Goal: Task Accomplishment & Management: Manage account settings

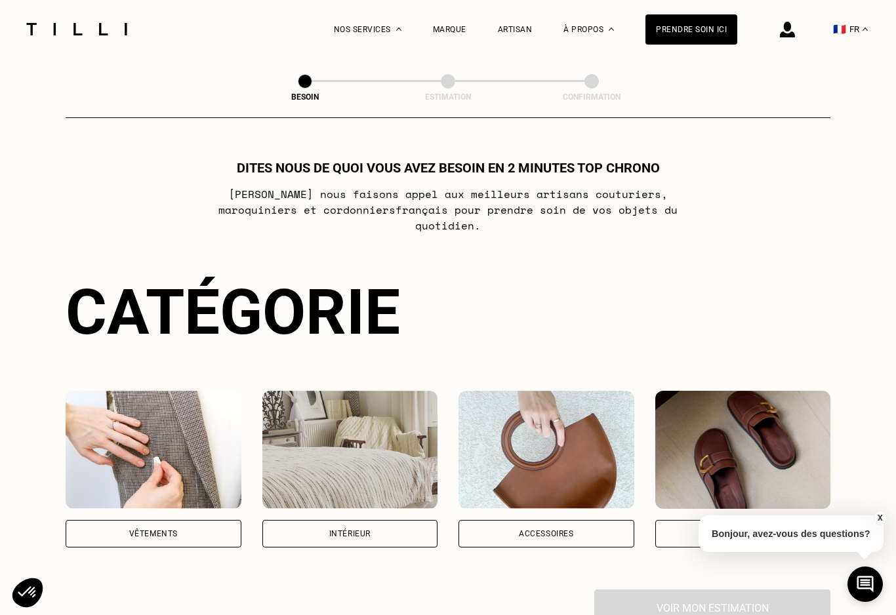
click at [794, 26] on img at bounding box center [786, 30] width 15 height 16
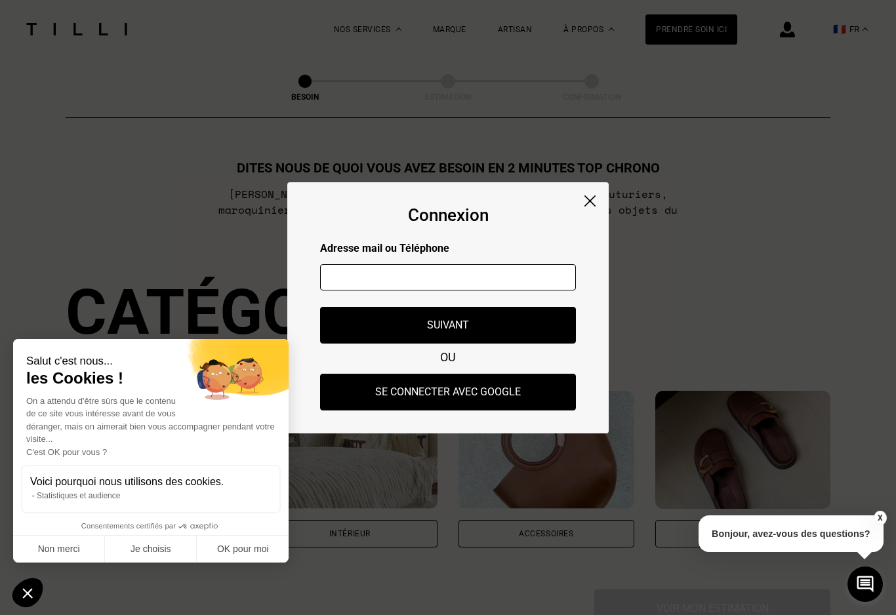
click at [395, 266] on input "text" at bounding box center [448, 277] width 256 height 26
type input "[EMAIL_ADDRESS][DOMAIN_NAME]"
click at [363, 319] on button "Suivant" at bounding box center [448, 325] width 256 height 37
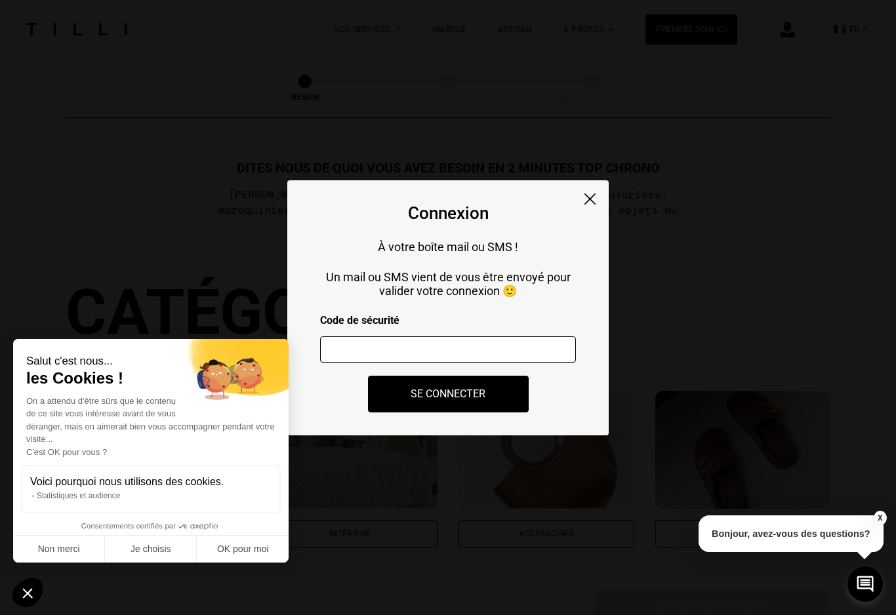
click at [237, 536] on button "OK pour moi" at bounding box center [243, 550] width 92 height 28
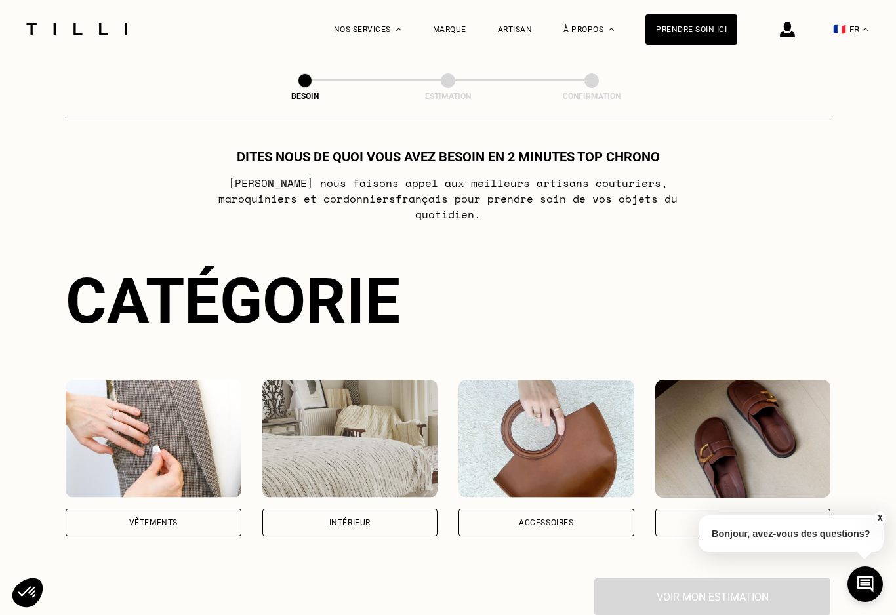
scroll to position [10, 0]
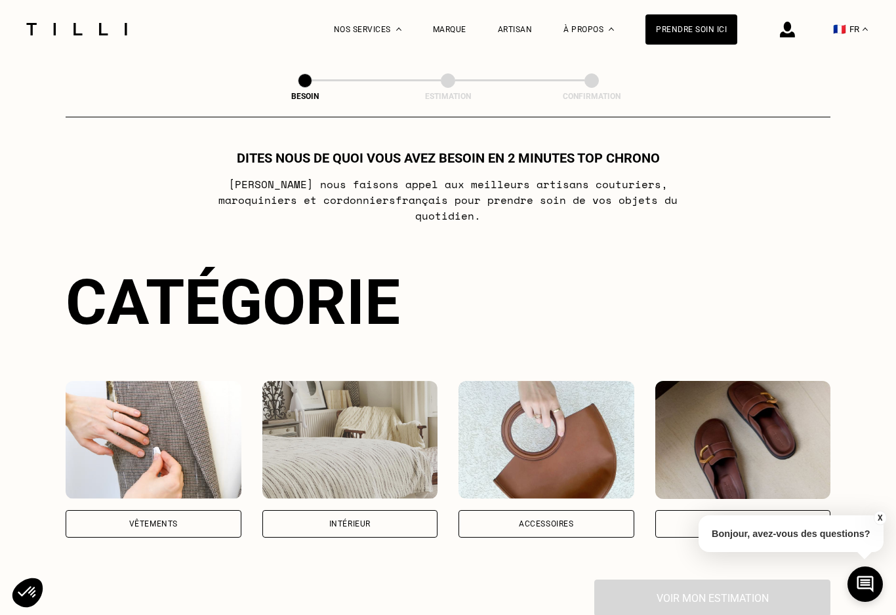
click at [794, 23] on img at bounding box center [786, 30] width 15 height 16
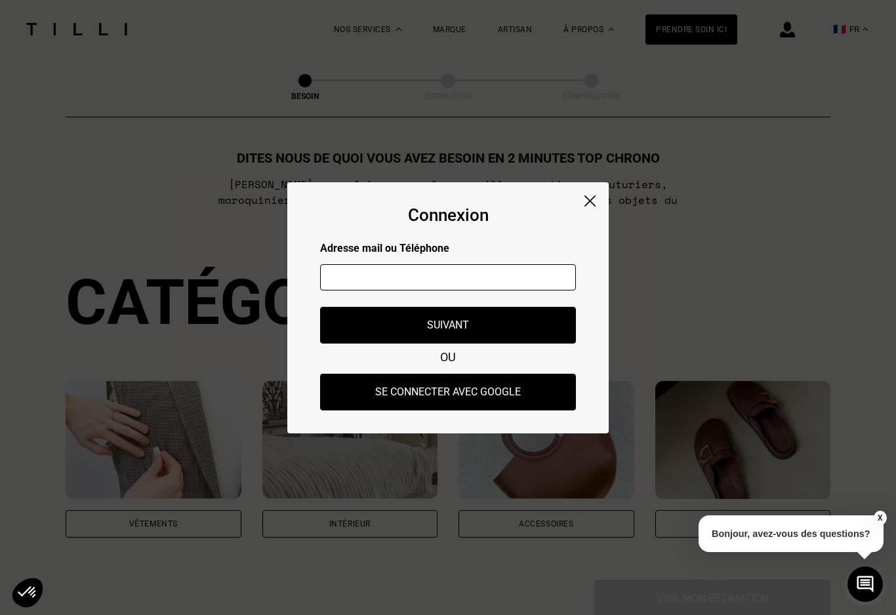
click at [389, 290] on input "text" at bounding box center [448, 277] width 256 height 26
type input "[EMAIL_ADDRESS][DOMAIN_NAME]"
click at [353, 330] on button "Suivant" at bounding box center [448, 325] width 256 height 37
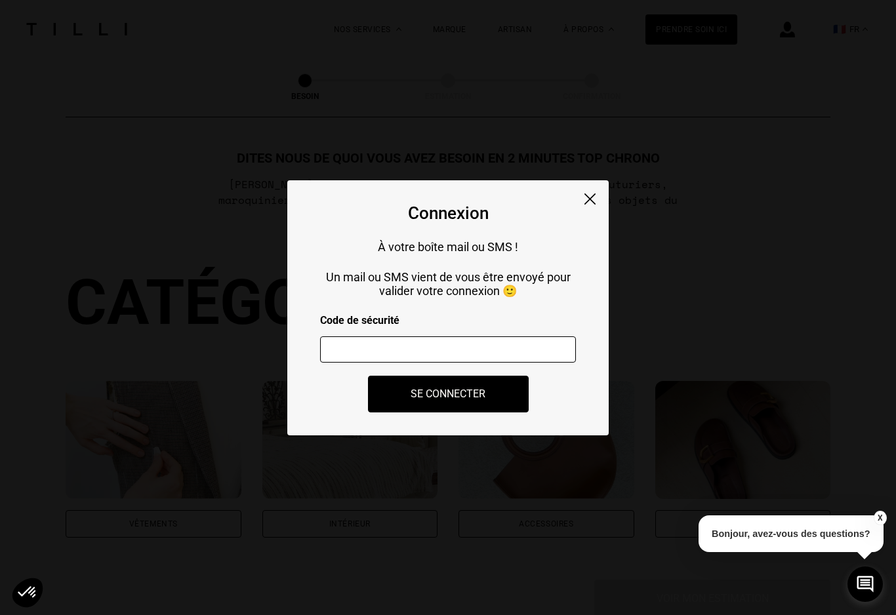
click at [379, 354] on input "number" at bounding box center [448, 349] width 256 height 26
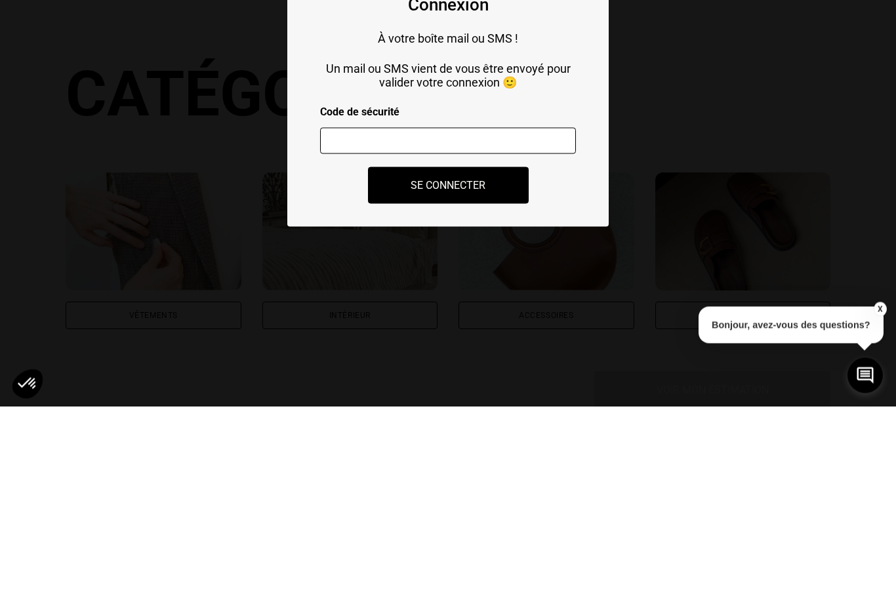
scroll to position [0, 0]
paste input "399918"
type input "399918"
click at [378, 376] on button "Se connecter" at bounding box center [448, 394] width 161 height 37
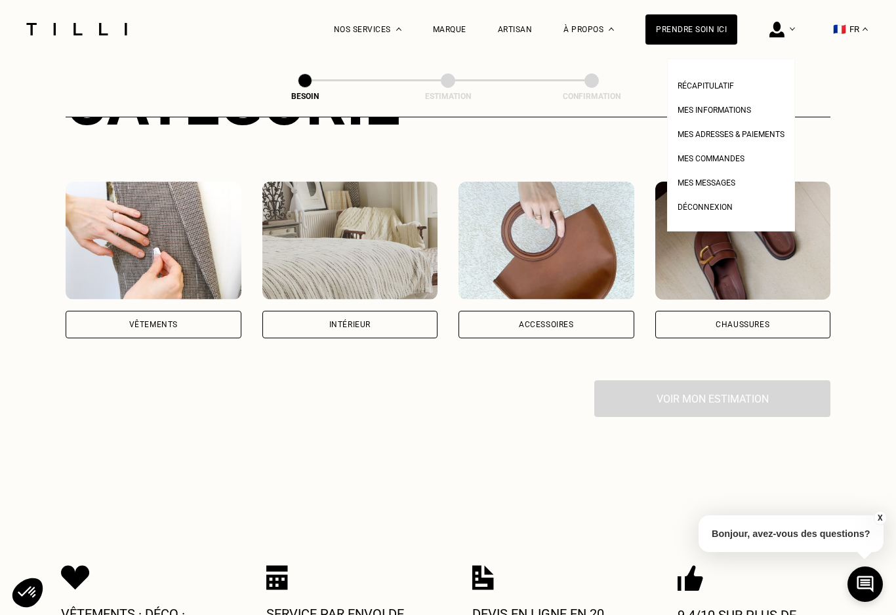
click at [774, 25] on img at bounding box center [776, 30] width 15 height 16
click at [772, 26] on img at bounding box center [776, 30] width 15 height 16
click at [720, 107] on span "Mes informations" at bounding box center [713, 110] width 73 height 9
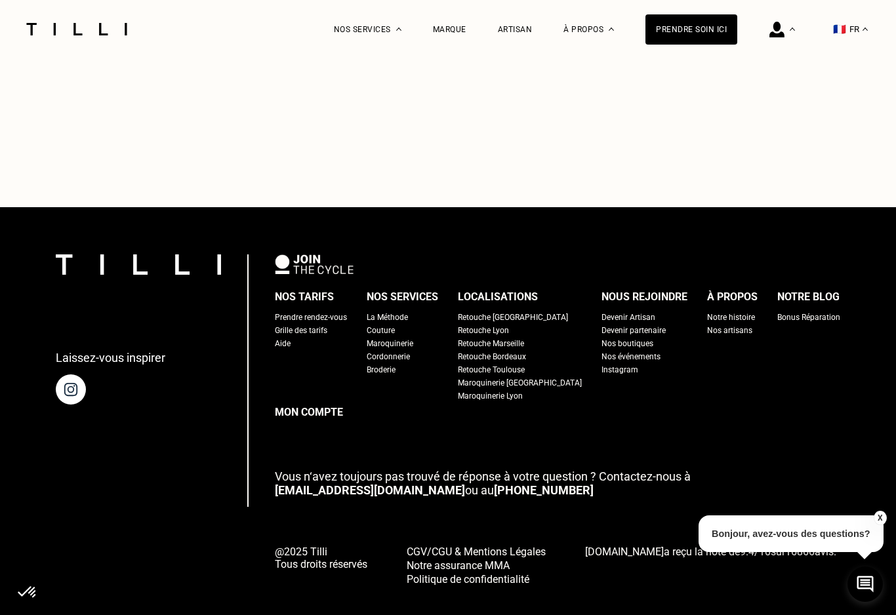
scroll to position [634, 0]
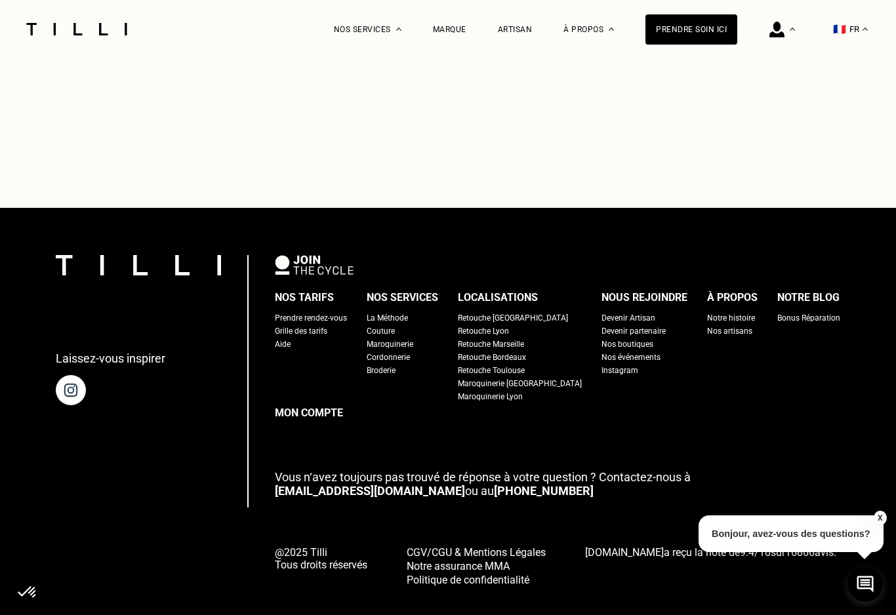
click at [861, 593] on icon at bounding box center [865, 583] width 20 height 31
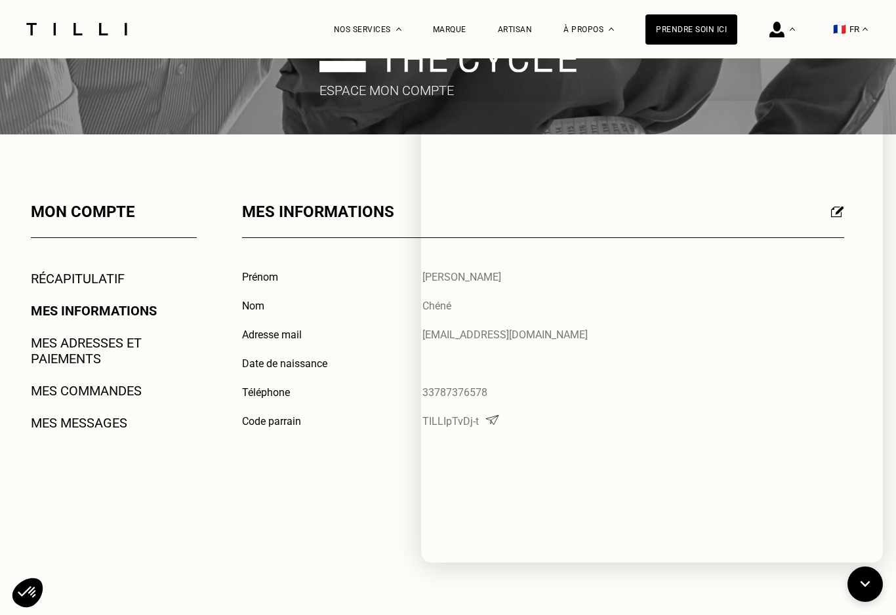
scroll to position [75, 0]
